Goal: Entertainment & Leisure: Consume media (video, audio)

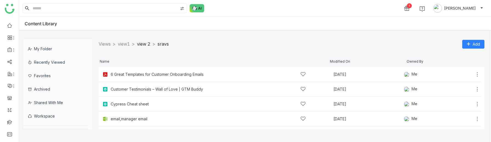
click at [149, 44] on link "view 2" at bounding box center [143, 43] width 13 height 5
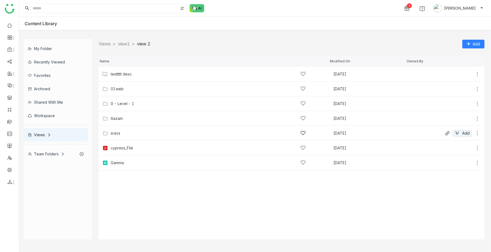
click at [113, 132] on div "sravs" at bounding box center [116, 133] width 10 height 4
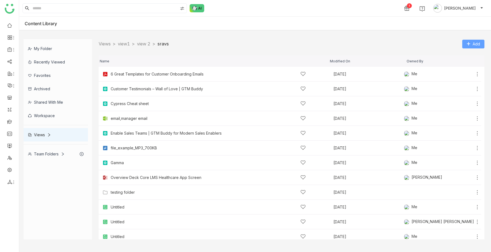
click at [473, 42] on span "Add" at bounding box center [476, 44] width 7 height 6
click at [143, 43] on link "view 2" at bounding box center [143, 43] width 13 height 5
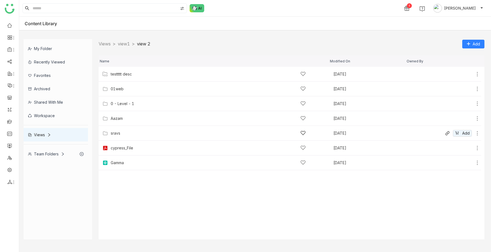
click at [140, 132] on div "sravs" at bounding box center [208, 133] width 195 height 6
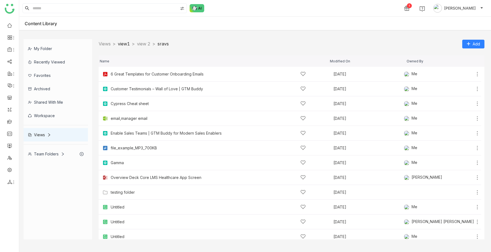
click at [126, 45] on link "view1" at bounding box center [124, 43] width 12 height 5
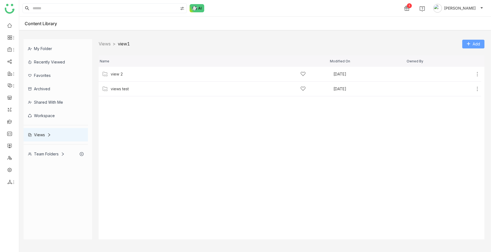
click at [479, 42] on span "Add" at bounding box center [476, 44] width 7 height 6
click at [469, 56] on span "Add Folder" at bounding box center [469, 55] width 20 height 6
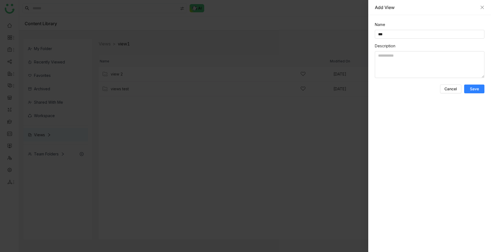
type input "***"
click at [472, 89] on span "Save" at bounding box center [474, 88] width 9 height 5
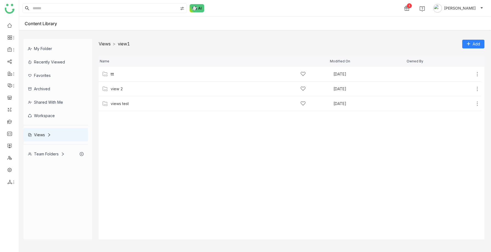
click at [104, 45] on link "Views" at bounding box center [105, 43] width 12 height 5
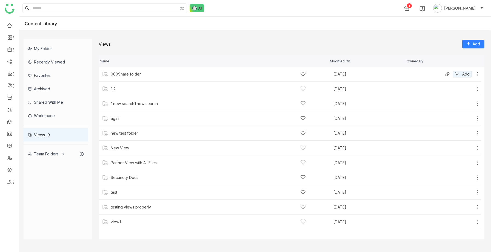
click at [120, 79] on div "000Share folder Sep 19, 2025 Add" at bounding box center [290, 74] width 383 height 15
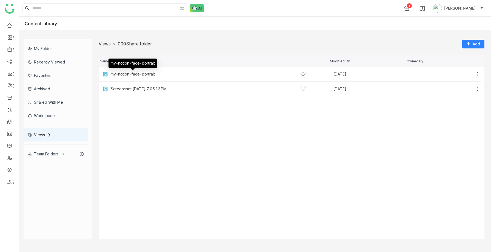
click at [107, 44] on link "Views" at bounding box center [105, 43] width 12 height 5
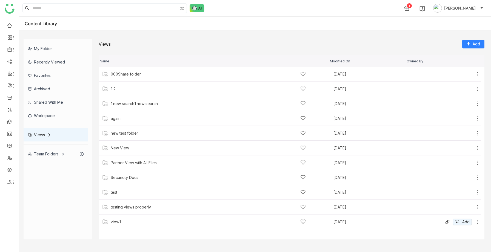
click at [123, 141] on div "view1" at bounding box center [208, 222] width 195 height 6
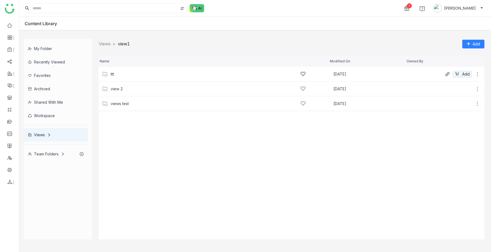
click at [124, 76] on div "ttt" at bounding box center [208, 74] width 195 height 6
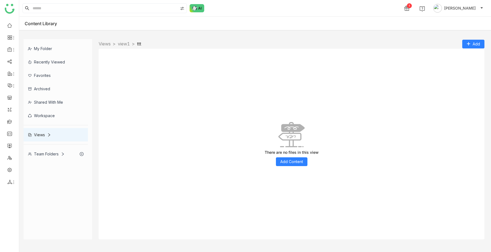
click at [127, 40] on div "Views > view1 > ttt > Add" at bounding box center [292, 44] width 386 height 10
click at [127, 42] on link "view1" at bounding box center [124, 43] width 12 height 5
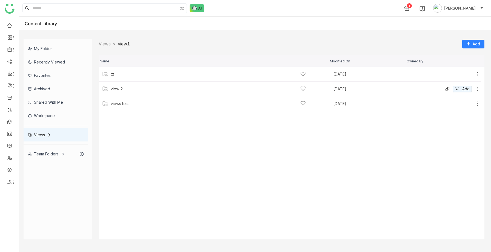
click at [122, 85] on div "view 2 Sep 17, 2025 Add" at bounding box center [290, 89] width 383 height 15
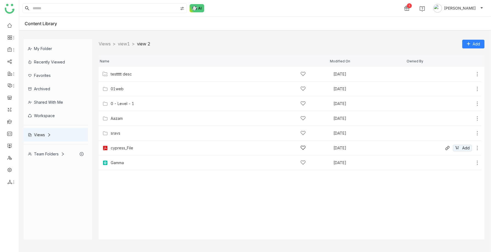
click at [129, 141] on div "cypress_File Sep 9, 2025 Add" at bounding box center [290, 148] width 383 height 15
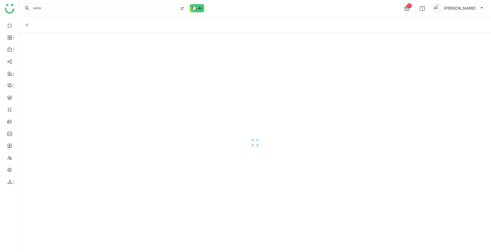
click at [129, 46] on div at bounding box center [255, 142] width 472 height 219
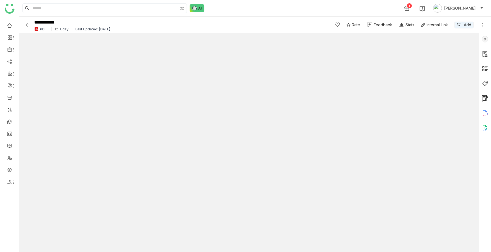
click at [28, 24] on img at bounding box center [27, 24] width 5 height 5
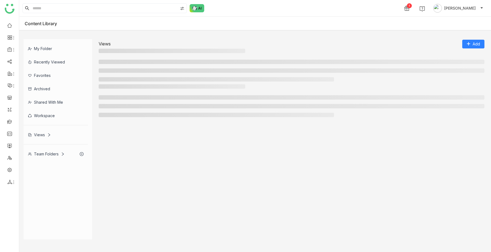
click at [29, 24] on div "Content Library" at bounding box center [45, 23] width 41 height 5
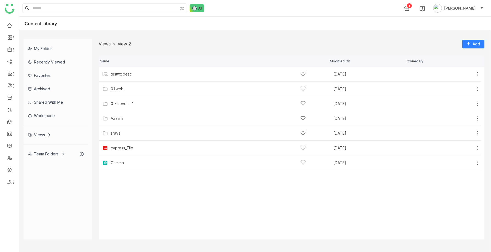
click at [105, 44] on link "Views" at bounding box center [105, 43] width 12 height 5
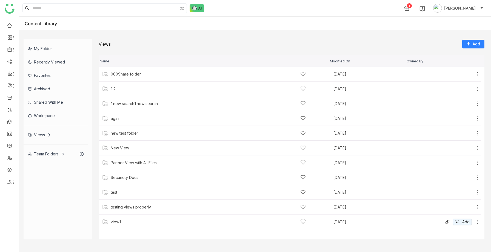
click at [477, 221] on icon at bounding box center [477, 222] width 5 height 5
click at [455, 197] on span "Manage Access" at bounding box center [458, 198] width 29 height 6
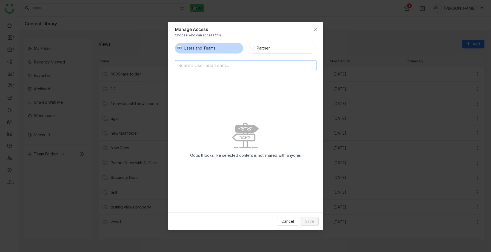
click at [226, 68] on input at bounding box center [231, 66] width 107 height 9
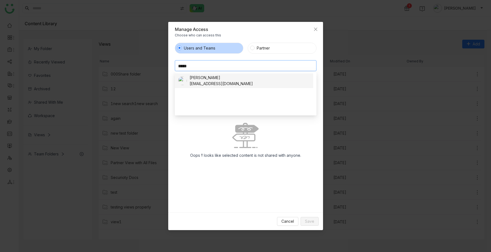
type input "*****"
click at [210, 80] on div "Sravs Jatoth" at bounding box center [221, 78] width 63 height 6
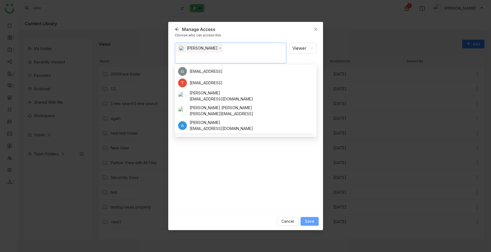
click at [308, 222] on span "Save" at bounding box center [309, 222] width 9 height 6
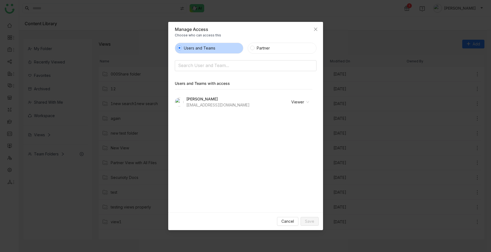
click at [300, 102] on nz-select-item "Viewer" at bounding box center [293, 102] width 32 height 8
click at [275, 160] on div "Users and Teams Partner Search User and Team... Users and Teams with access Sra…" at bounding box center [246, 126] width 142 height 166
click at [315, 29] on icon "Close" at bounding box center [316, 29] width 4 height 4
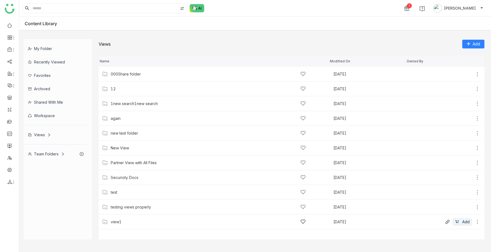
click at [113, 220] on div "view1" at bounding box center [116, 222] width 11 height 4
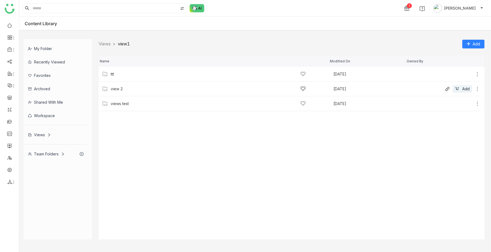
click at [121, 94] on div "view 2 Sep 17, 2025 Add" at bounding box center [290, 89] width 383 height 15
click at [108, 45] on link "Views" at bounding box center [105, 43] width 12 height 5
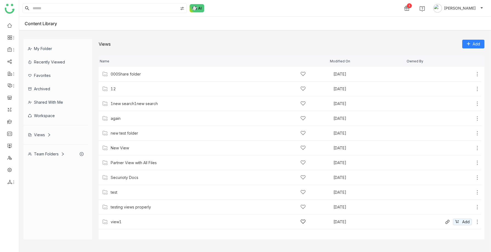
click at [113, 227] on div "view1 Sep 17, 2025 Add" at bounding box center [290, 222] width 383 height 15
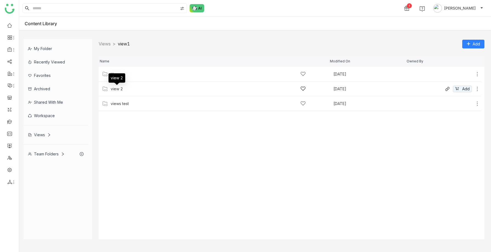
click at [119, 88] on div "view 2" at bounding box center [117, 89] width 12 height 4
click at [127, 90] on div "01web" at bounding box center [208, 89] width 195 height 6
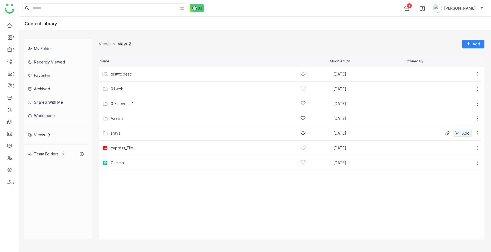
click at [116, 131] on div "sravs" at bounding box center [116, 133] width 10 height 4
click at [117, 135] on div "sravs" at bounding box center [116, 133] width 10 height 4
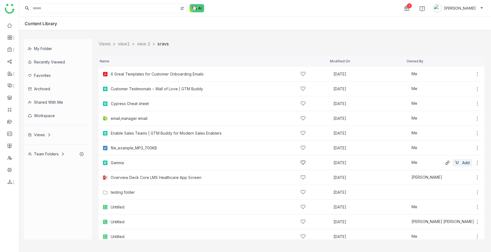
scroll to position [30, 0]
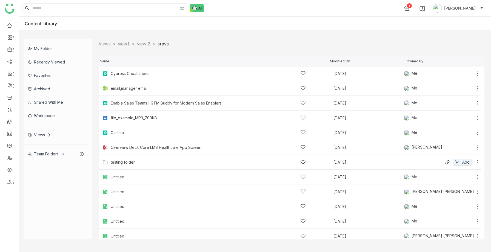
click at [127, 165] on div "testing folder" at bounding box center [208, 163] width 195 height 6
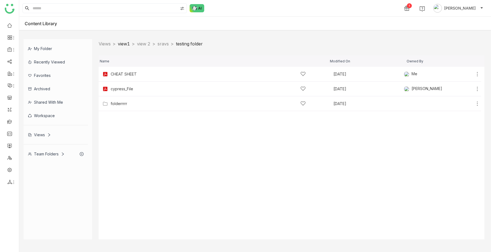
click at [125, 43] on link "view1" at bounding box center [124, 43] width 12 height 5
click at [125, 91] on div "view 2" at bounding box center [208, 89] width 195 height 6
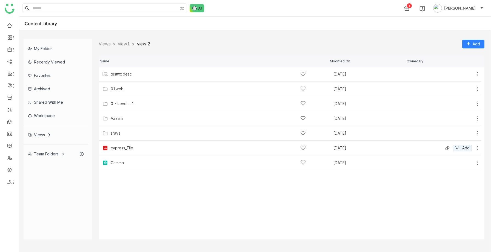
click at [118, 150] on div "cypress_File" at bounding box center [208, 148] width 195 height 6
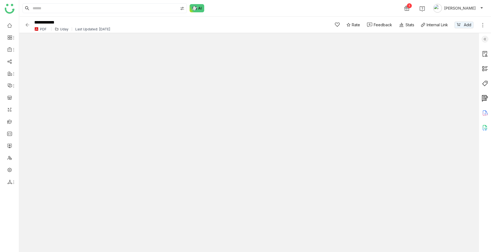
click at [64, 28] on div "Uday" at bounding box center [64, 29] width 8 height 4
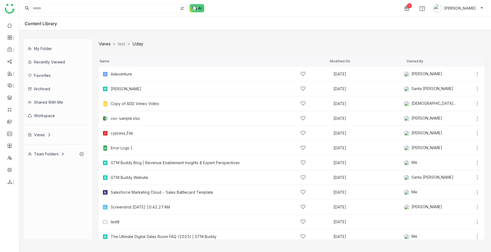
click at [106, 44] on link "Views" at bounding box center [105, 43] width 12 height 5
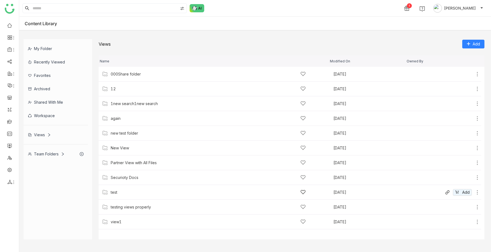
click at [120, 193] on div "test" at bounding box center [208, 193] width 195 height 6
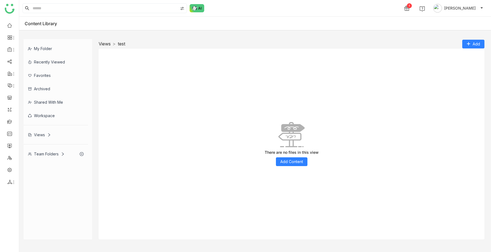
click at [103, 44] on link "Views" at bounding box center [105, 43] width 12 height 5
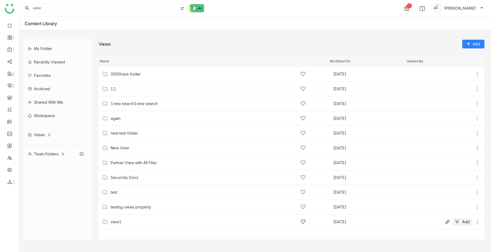
click at [122, 217] on div "view1 Sep 17, 2025 Add" at bounding box center [290, 222] width 383 height 15
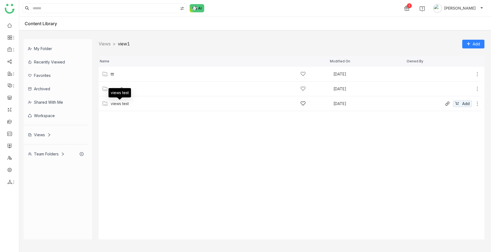
click at [123, 106] on div "views test" at bounding box center [120, 104] width 18 height 4
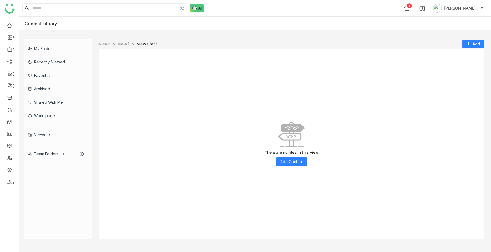
click at [144, 44] on link "views test" at bounding box center [147, 43] width 20 height 5
click at [129, 43] on link "view1" at bounding box center [124, 43] width 12 height 5
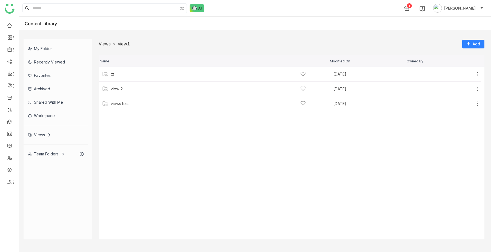
click at [109, 44] on link "Views" at bounding box center [105, 43] width 12 height 5
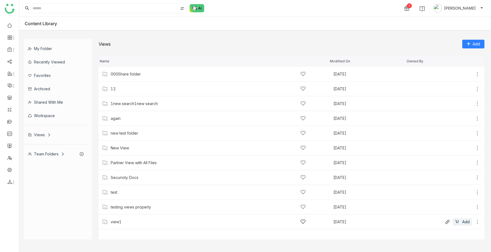
click at [119, 221] on div "view1" at bounding box center [116, 222] width 11 height 4
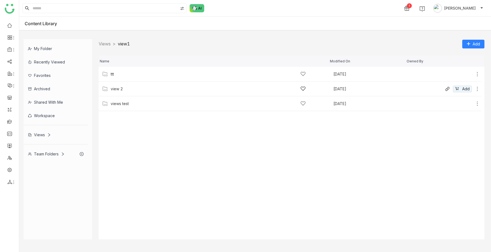
click at [122, 86] on div "view 2" at bounding box center [208, 89] width 195 height 6
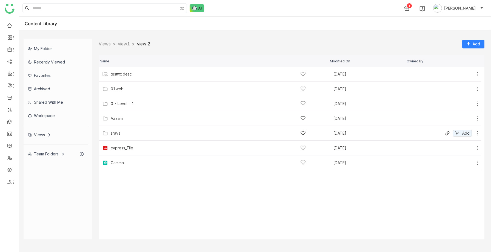
click at [129, 134] on div "sravs" at bounding box center [208, 133] width 195 height 6
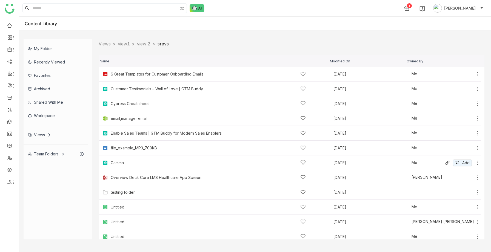
scroll to position [10, 0]
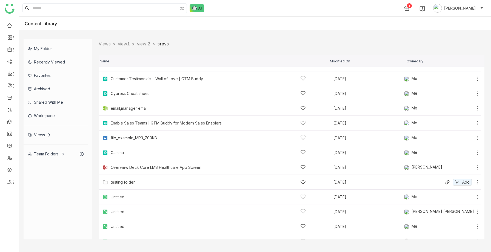
click at [129, 180] on div "testing folder" at bounding box center [123, 182] width 24 height 4
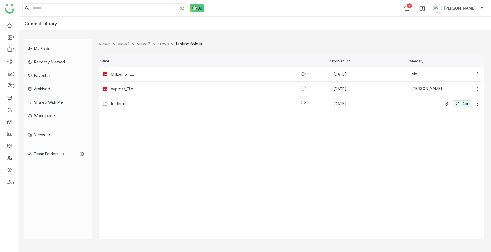
click at [137, 98] on div "folderrrrr Aug 20, 2025 Add" at bounding box center [290, 103] width 383 height 15
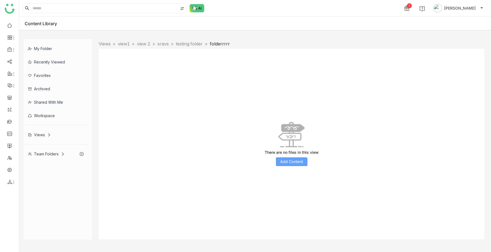
click at [291, 160] on span "Add Content" at bounding box center [291, 162] width 23 height 6
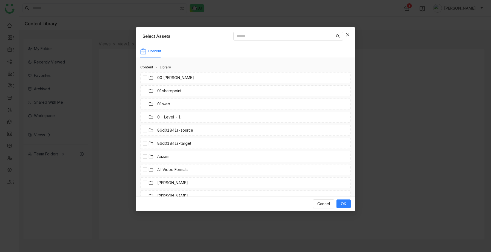
click at [346, 37] on span "Close" at bounding box center [347, 34] width 15 height 15
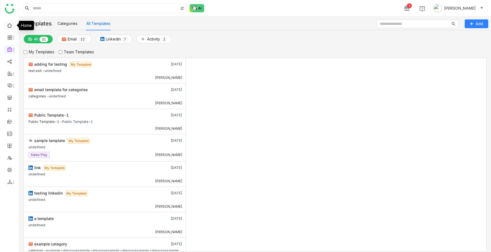
click at [8, 27] on link at bounding box center [9, 25] width 5 height 5
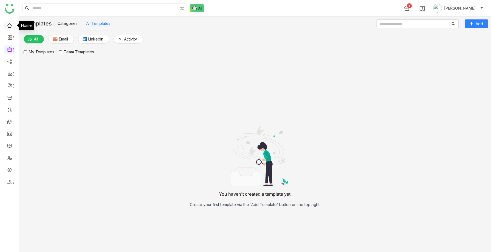
click at [9, 26] on link at bounding box center [9, 25] width 5 height 5
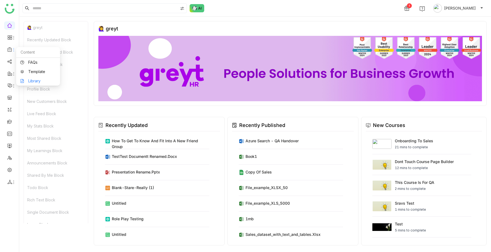
click at [29, 79] on link "Library" at bounding box center [38, 81] width 36 height 4
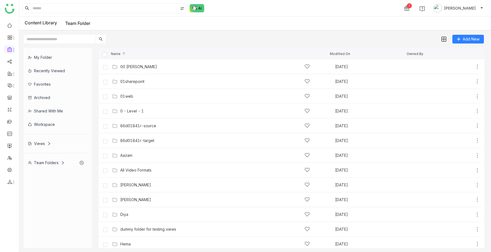
click at [50, 168] on div "Team Folders" at bounding box center [56, 162] width 64 height 13
click at [56, 161] on div "Team Folders" at bounding box center [46, 163] width 37 height 5
click at [148, 67] on div "00 Arif Folder" at bounding box center [215, 67] width 190 height 6
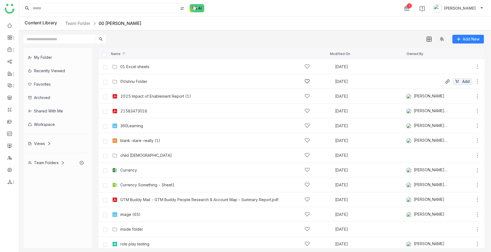
click at [147, 83] on div "0Vishnu Folder" at bounding box center [133, 81] width 27 height 4
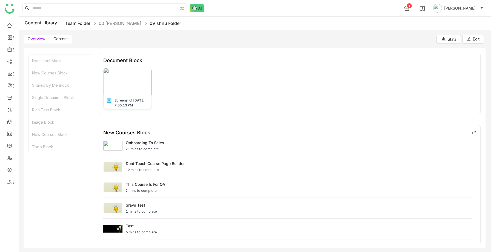
click at [74, 22] on link "Team Folder" at bounding box center [77, 23] width 25 height 5
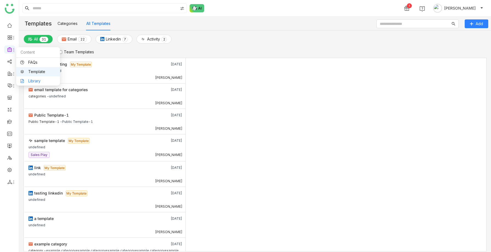
click at [37, 80] on link "Library" at bounding box center [38, 81] width 36 height 4
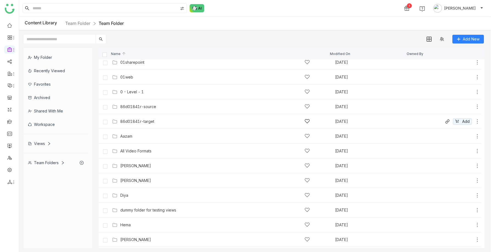
scroll to position [24, 0]
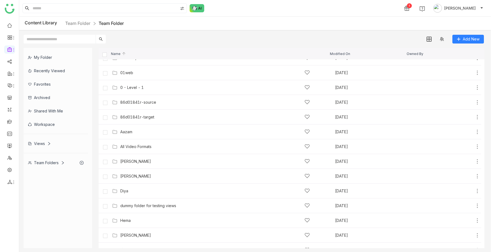
click at [45, 142] on div "Views" at bounding box center [39, 143] width 23 height 5
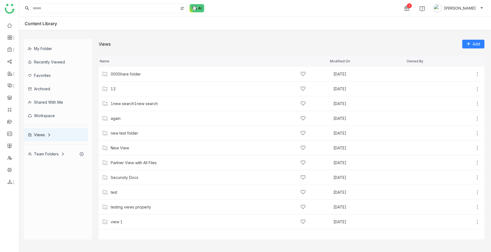
click at [51, 153] on div "Team Folders" at bounding box center [46, 154] width 37 height 5
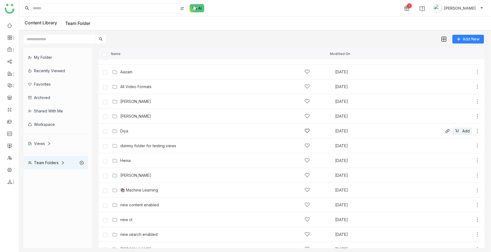
scroll to position [83, 0]
click at [150, 144] on div "dummy folder for testing views" at bounding box center [148, 146] width 56 height 4
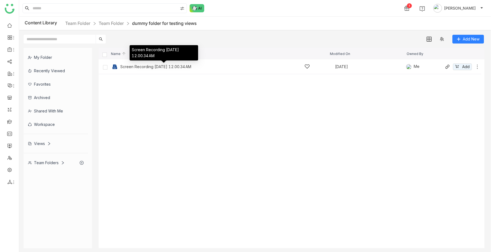
click at [148, 69] on div "Screen Recording [DATE] 12.00.34 AM" at bounding box center [155, 67] width 71 height 4
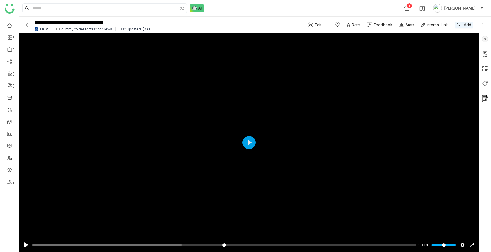
click at [26, 25] on img at bounding box center [27, 24] width 5 height 5
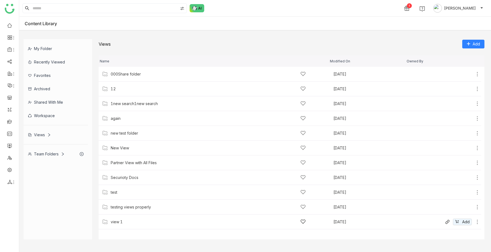
click at [120, 221] on div "view 1" at bounding box center [117, 222] width 12 height 4
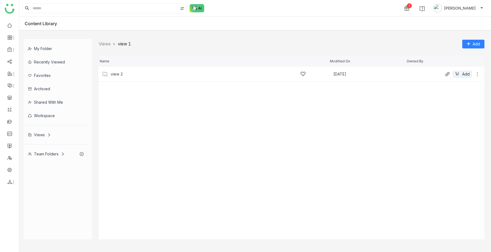
click at [126, 78] on div "view 2 [DATE] Add" at bounding box center [290, 74] width 383 height 15
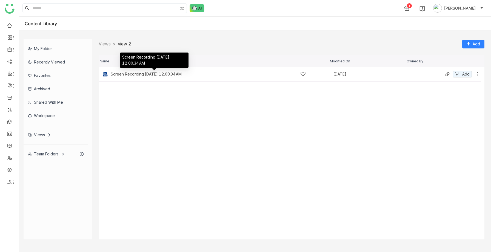
click at [144, 73] on div "Screen Recording [DATE] 12.00.34 AM" at bounding box center [146, 74] width 71 height 4
click at [138, 72] on div "Screen Recording [DATE] 12.00.34 AM" at bounding box center [146, 74] width 71 height 4
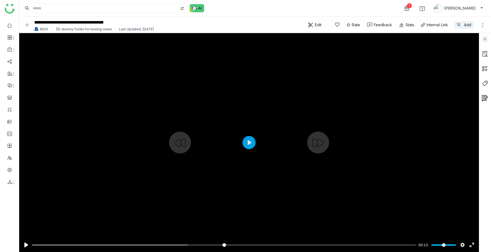
click at [193, 147] on div at bounding box center [249, 142] width 460 height 219
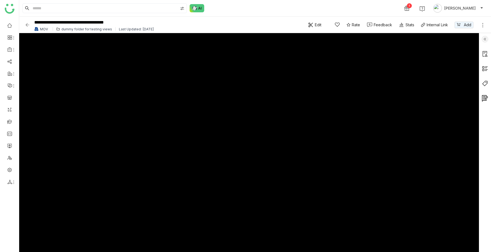
type input "***"
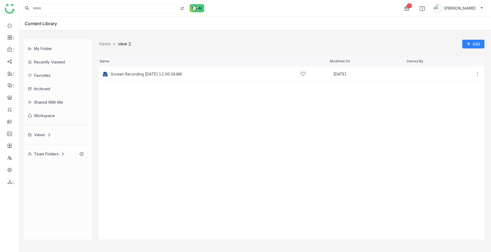
click at [175, 91] on cdk-virtual-scroll-viewport "Screen Recording [DATE] 12.00.34 AM Sep 22, 2025 Add" at bounding box center [292, 153] width 386 height 173
click at [167, 77] on div "Screen Recording [DATE] 12.00.34 AM" at bounding box center [208, 74] width 195 height 6
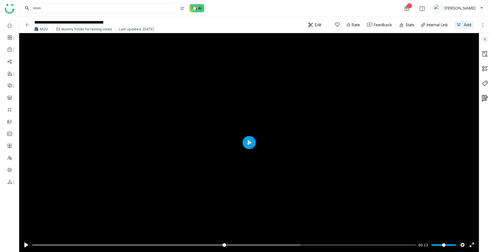
click at [29, 22] on img at bounding box center [27, 24] width 5 height 5
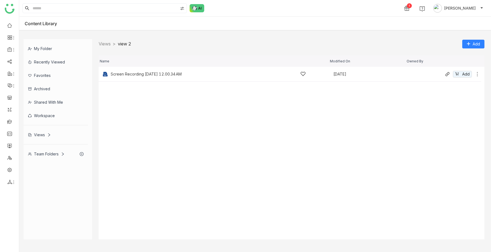
click at [197, 77] on div "Screen Recording [DATE] 12.00.34 AM Sep 22, 2025 Add" at bounding box center [290, 74] width 383 height 15
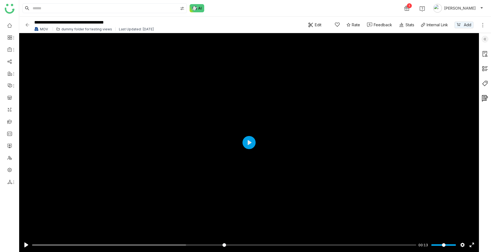
click at [27, 24] on img at bounding box center [27, 24] width 5 height 5
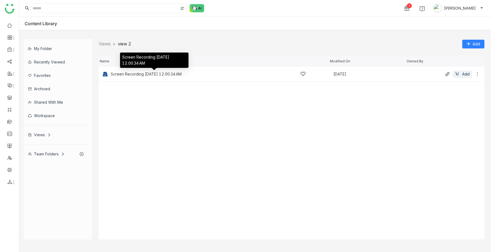
click at [144, 75] on div "Screen Recording [DATE] 12.00.34 AM" at bounding box center [146, 74] width 71 height 4
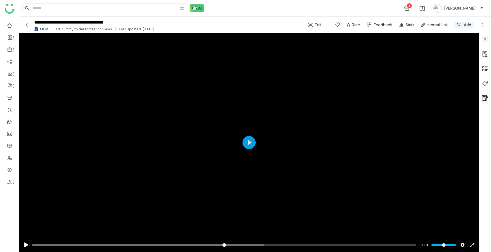
click at [27, 26] on img at bounding box center [27, 24] width 5 height 5
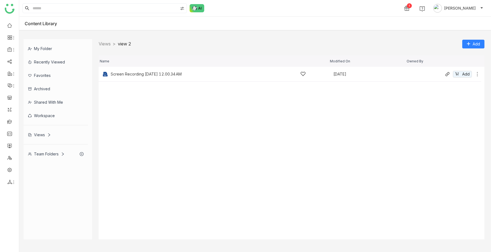
click at [151, 73] on div "Screen Recording [DATE] 12.00.34 AM" at bounding box center [146, 74] width 71 height 4
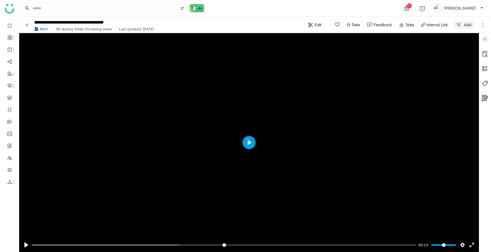
click at [28, 24] on img at bounding box center [27, 24] width 5 height 5
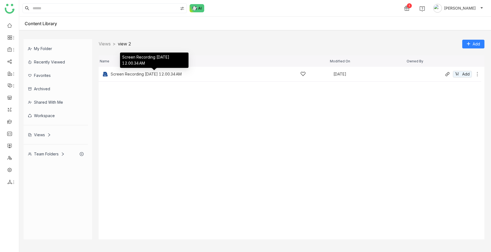
click at [162, 74] on div "Screen Recording [DATE] 12.00.34 AM" at bounding box center [146, 74] width 71 height 4
